Goal: Information Seeking & Learning: Learn about a topic

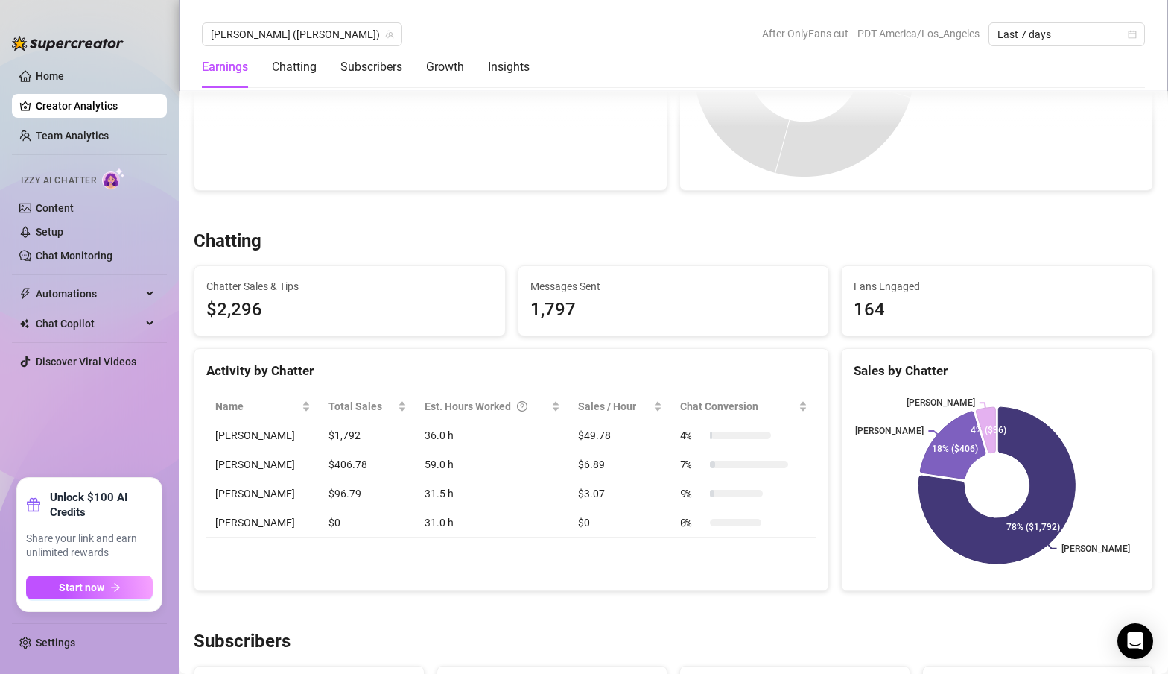
scroll to position [12, 0]
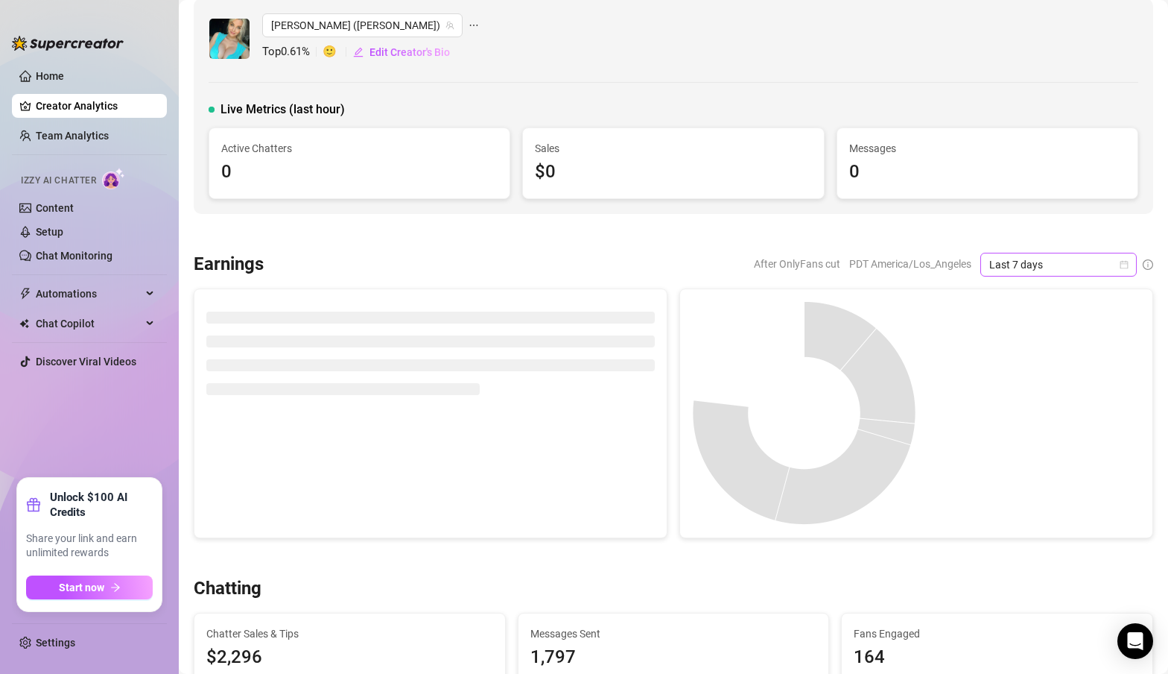
click at [1096, 265] on span "Last 7 days" at bounding box center [1059, 264] width 139 height 22
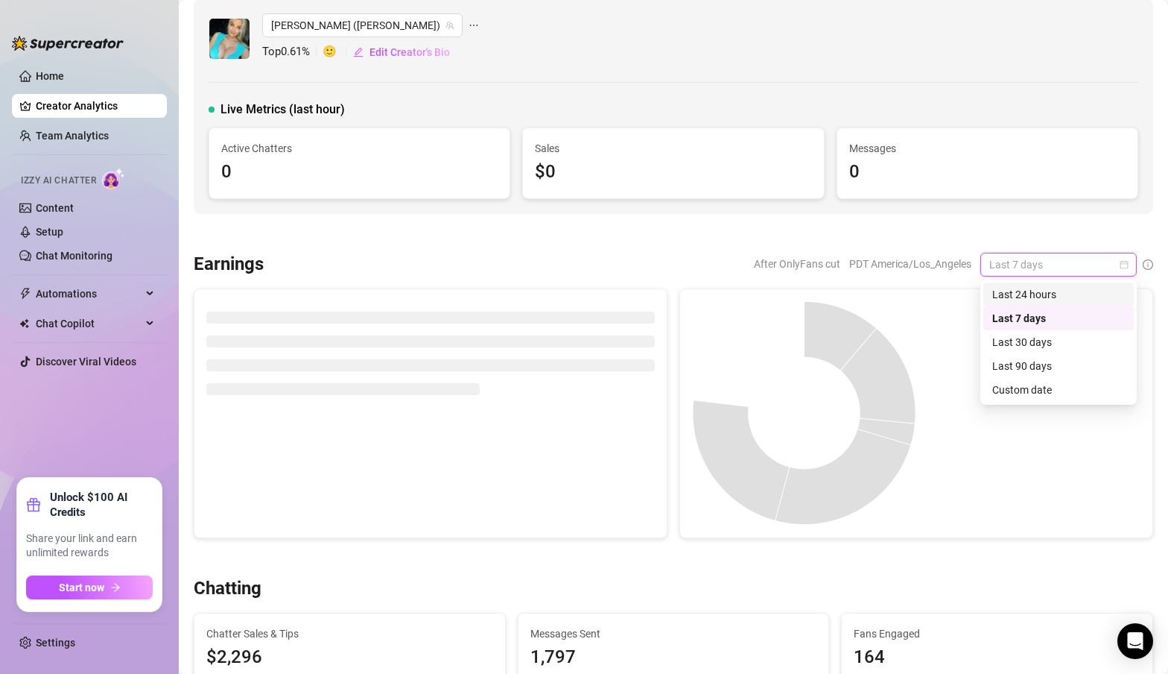
click at [1060, 297] on div "Last 24 hours" at bounding box center [1059, 294] width 133 height 16
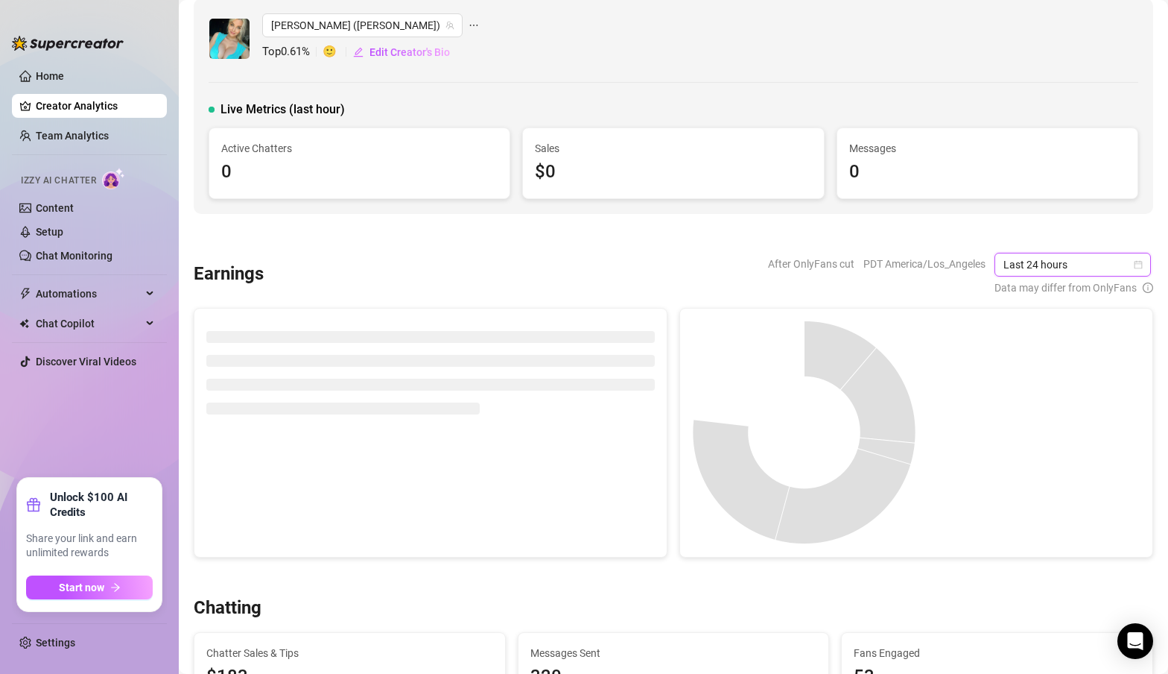
scroll to position [0, 0]
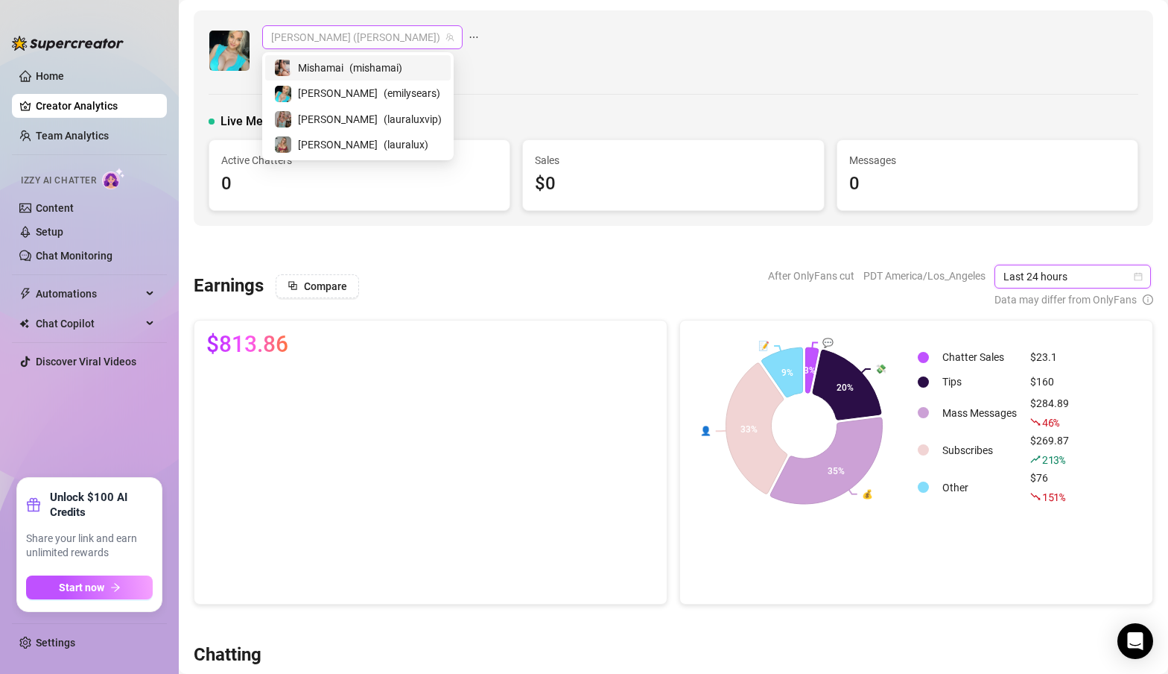
click at [347, 45] on span "[PERSON_NAME] ([PERSON_NAME])" at bounding box center [362, 37] width 183 height 22
click at [330, 71] on span "Mishamai" at bounding box center [320, 68] width 45 height 16
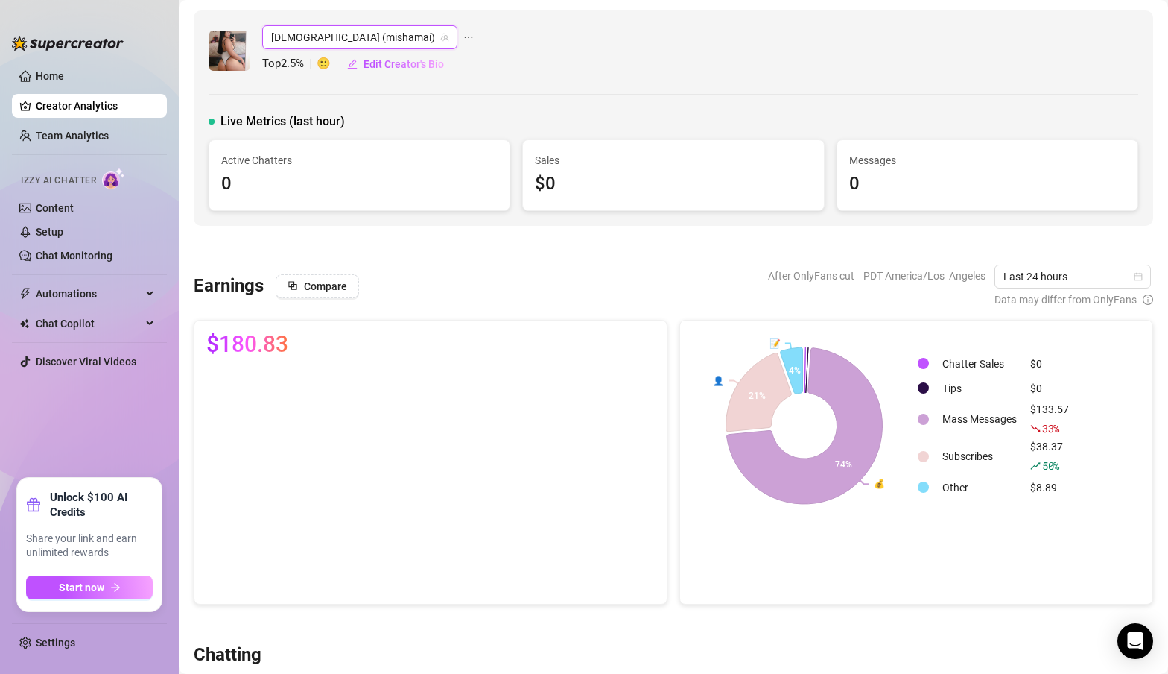
click at [463, 37] on icon "ellipsis" at bounding box center [468, 37] width 10 height 10
click at [440, 40] on icon "team" at bounding box center [444, 37] width 9 height 9
click at [367, 39] on span "[DEMOGRAPHIC_DATA] (mishamai)" at bounding box center [359, 37] width 177 height 22
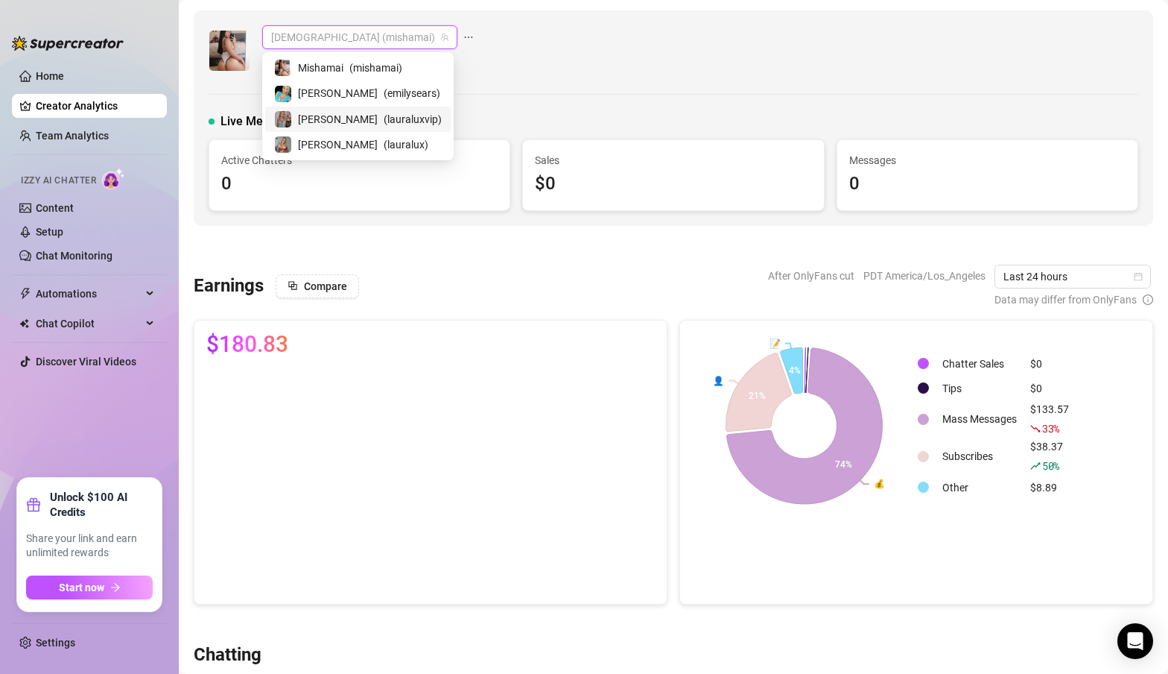
click at [384, 119] on span "( lauraluxvip )" at bounding box center [413, 119] width 58 height 16
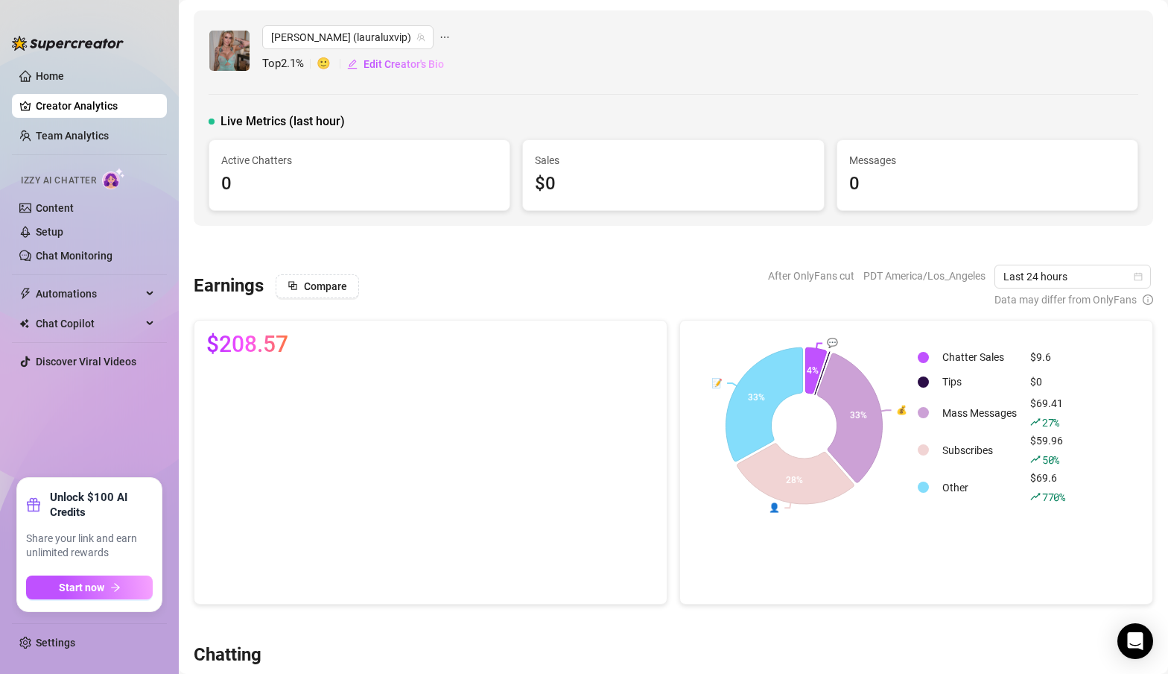
click at [384, 38] on div "[PERSON_NAME] (lauraluxvip)" at bounding box center [356, 37] width 188 height 24
click at [440, 38] on icon "ellipsis" at bounding box center [445, 37] width 10 height 10
click at [340, 40] on span "[PERSON_NAME] (lauraluxvip)" at bounding box center [348, 37] width 154 height 22
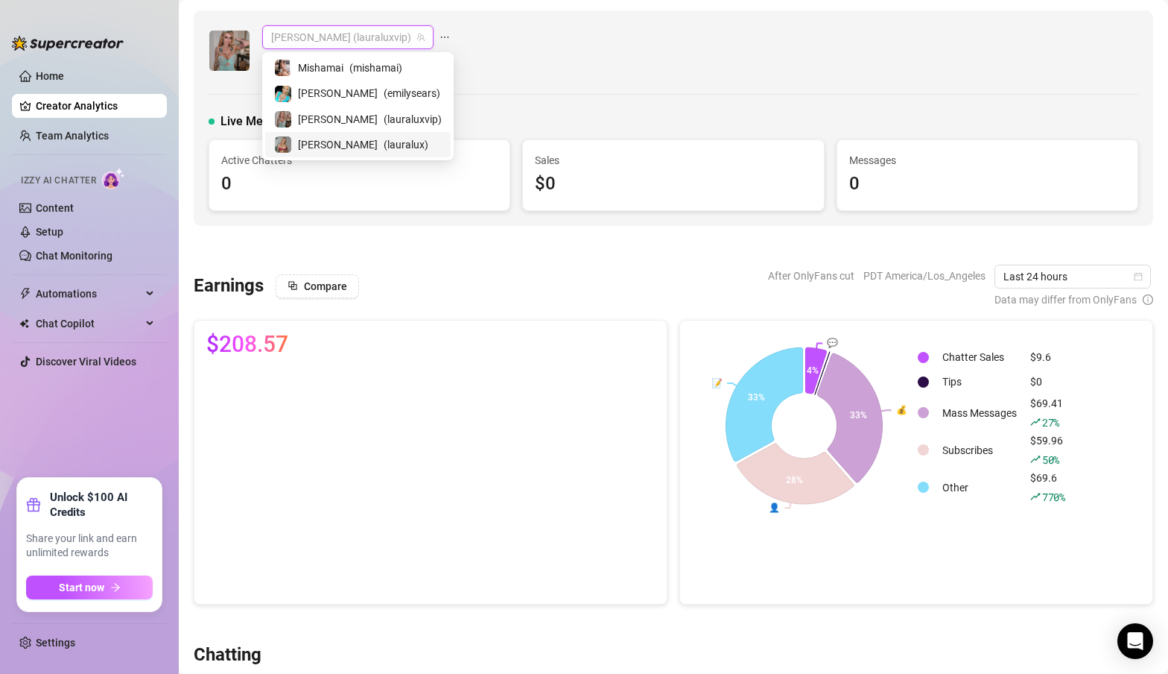
click at [325, 141] on div "[PERSON_NAME] ( lauralux )" at bounding box center [358, 145] width 168 height 18
